Goal: Task Accomplishment & Management: Complete application form

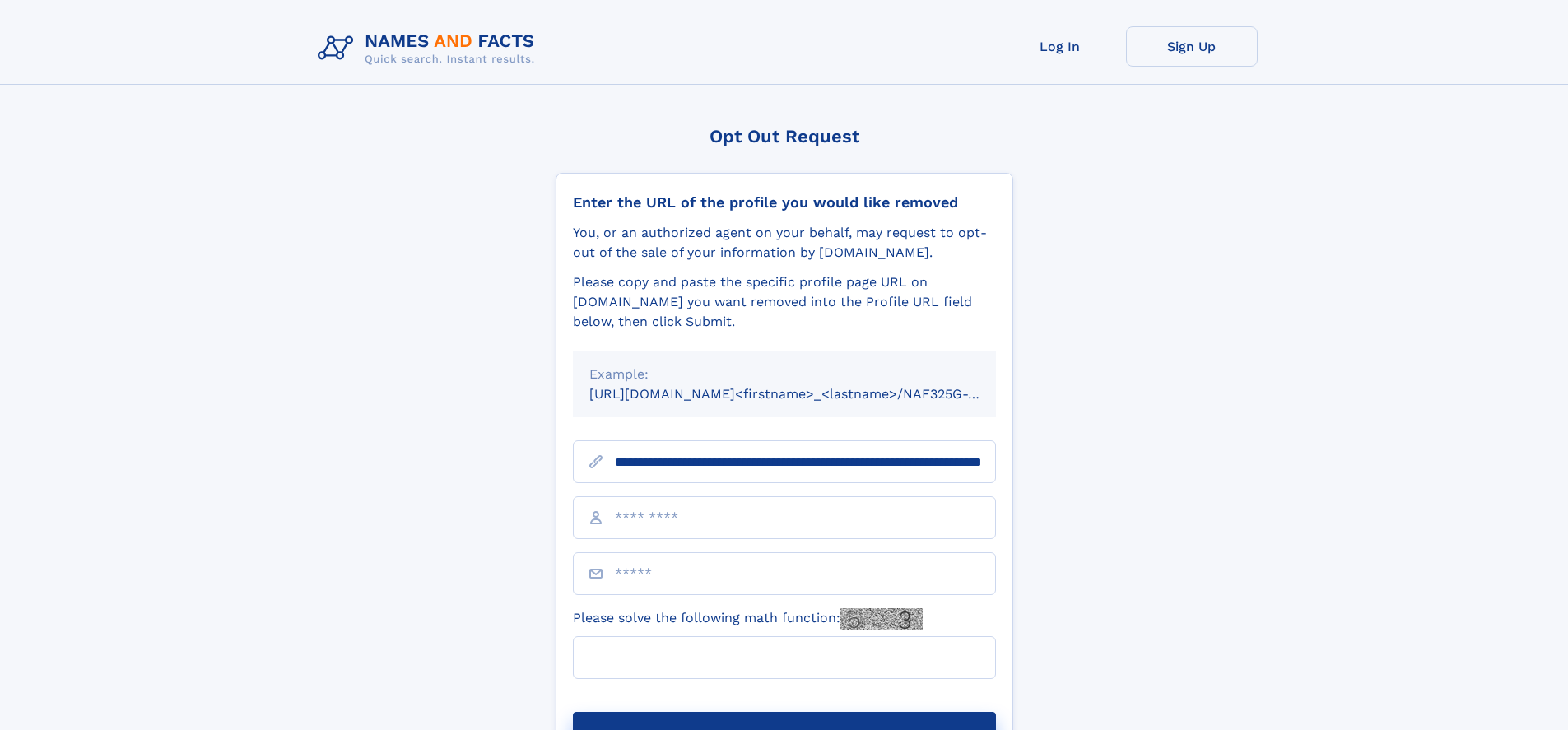
scroll to position [0, 187]
type input "**********"
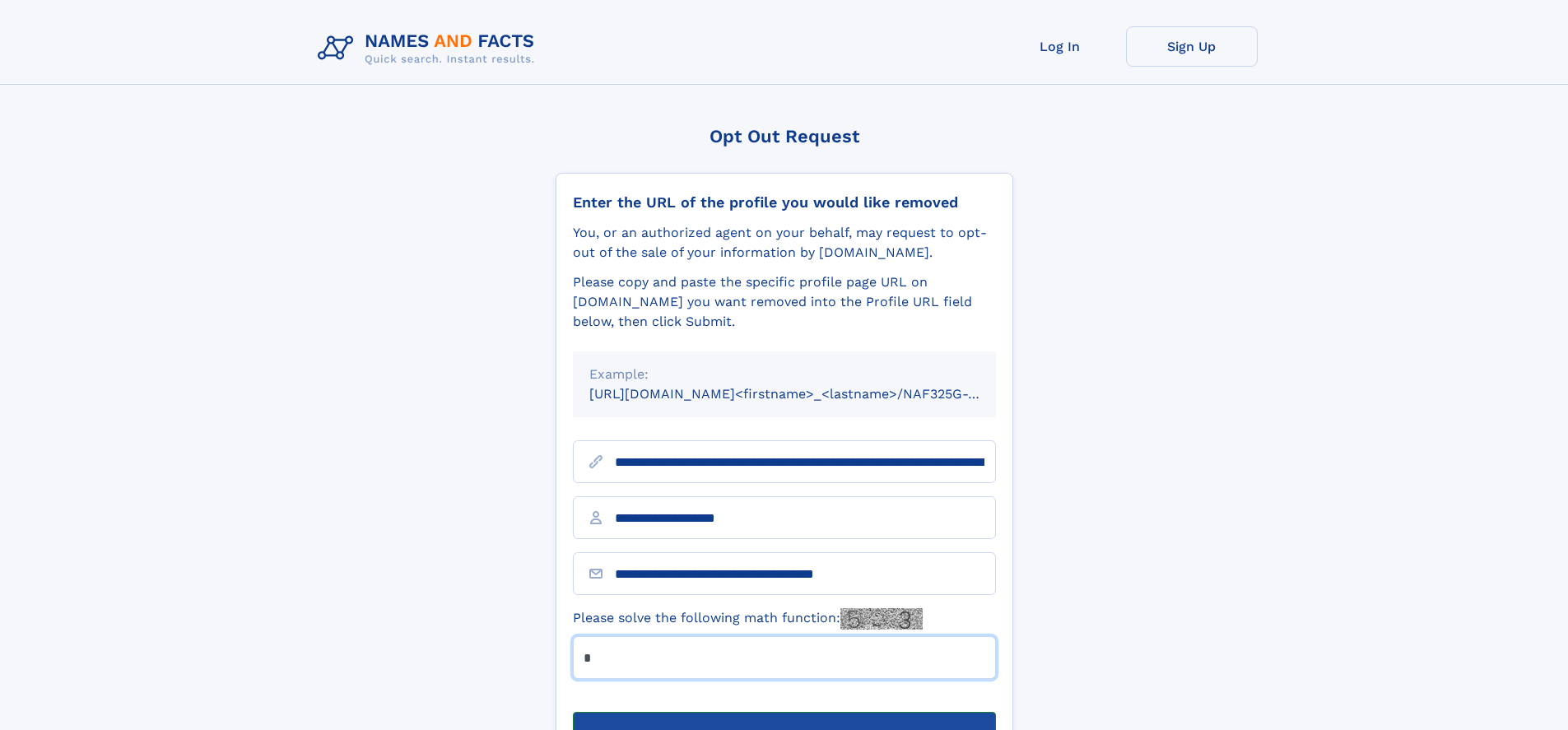
type input "*"
click at [784, 712] on button "Submit Opt Out Request" at bounding box center [784, 738] width 423 height 53
